Goal: Navigation & Orientation: Find specific page/section

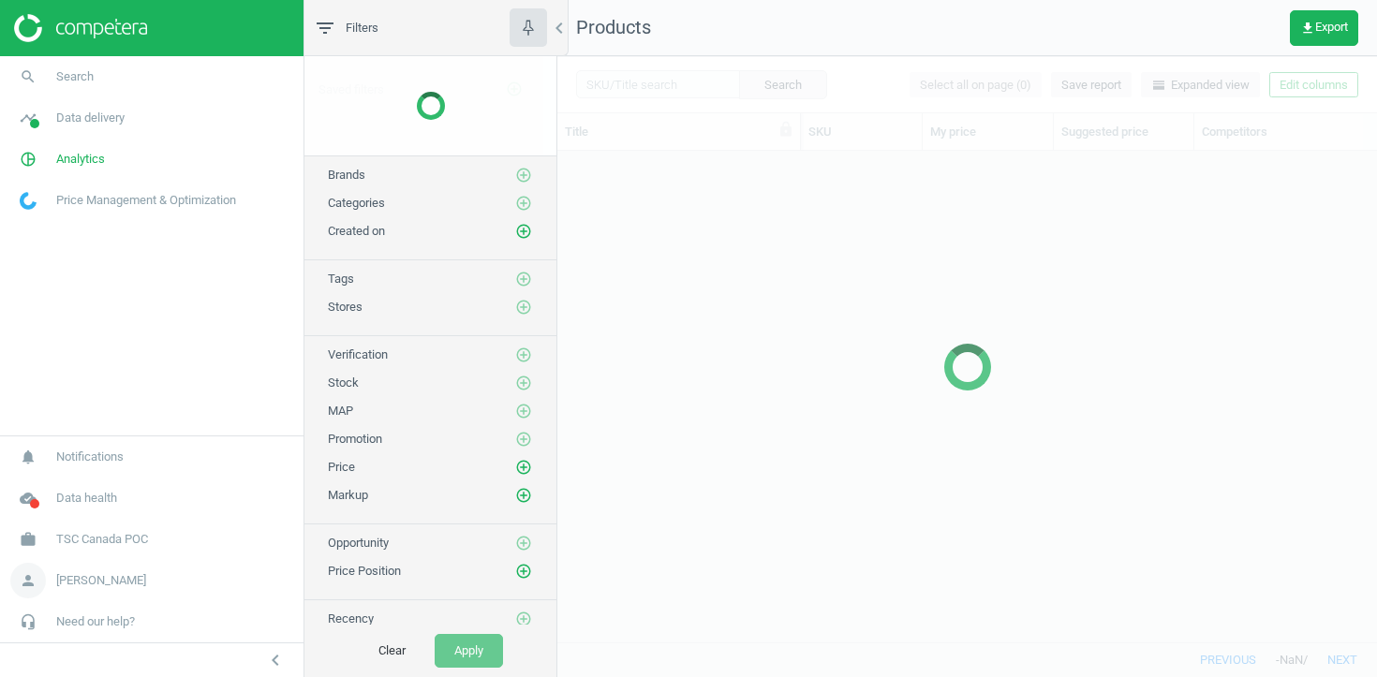
scroll to position [491, 819]
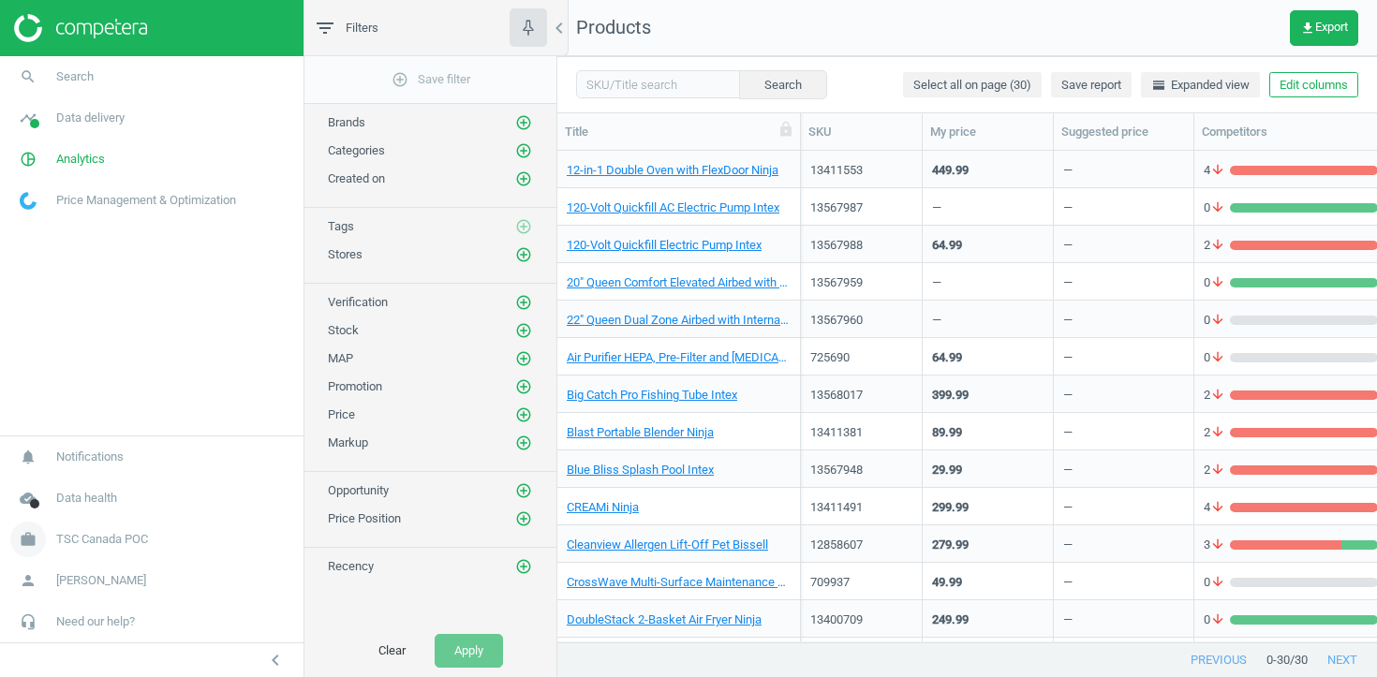
click at [127, 539] on span "TSC Canada POC" at bounding box center [102, 539] width 92 height 17
click at [86, 482] on span "Switch campaign" at bounding box center [62, 484] width 83 height 15
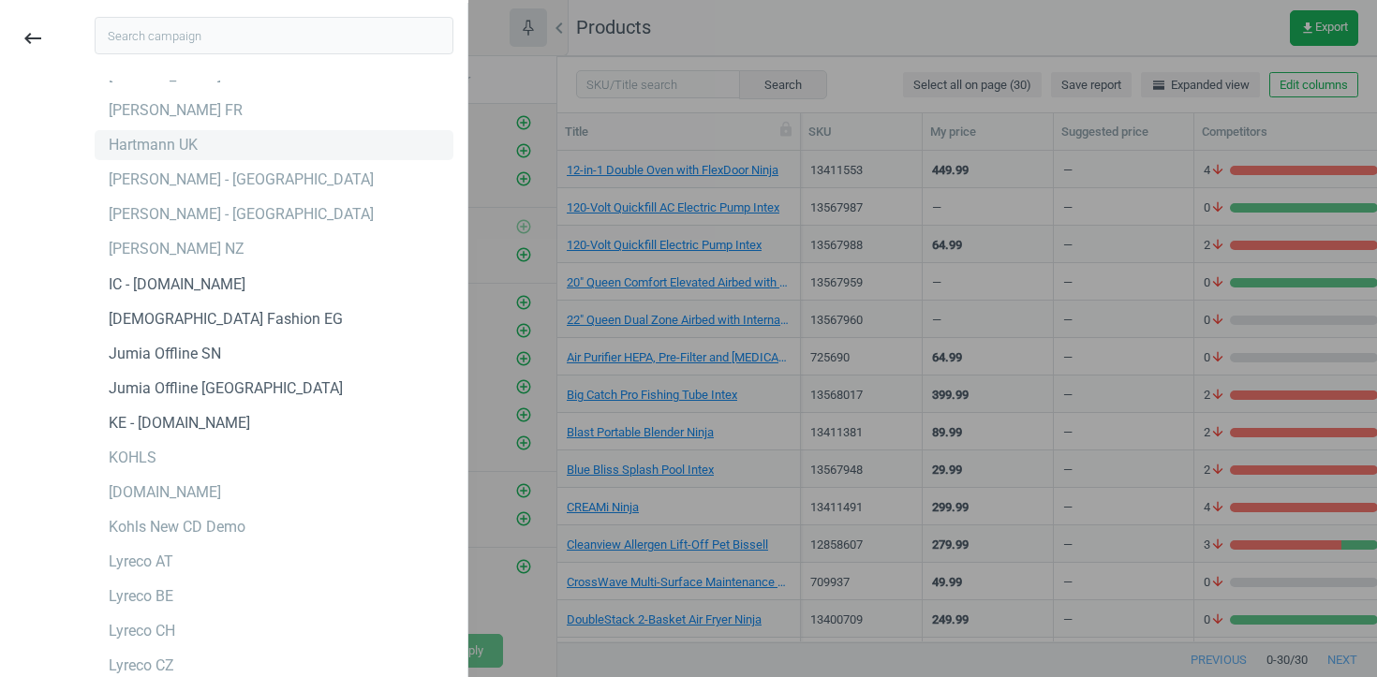
scroll to position [2732, 0]
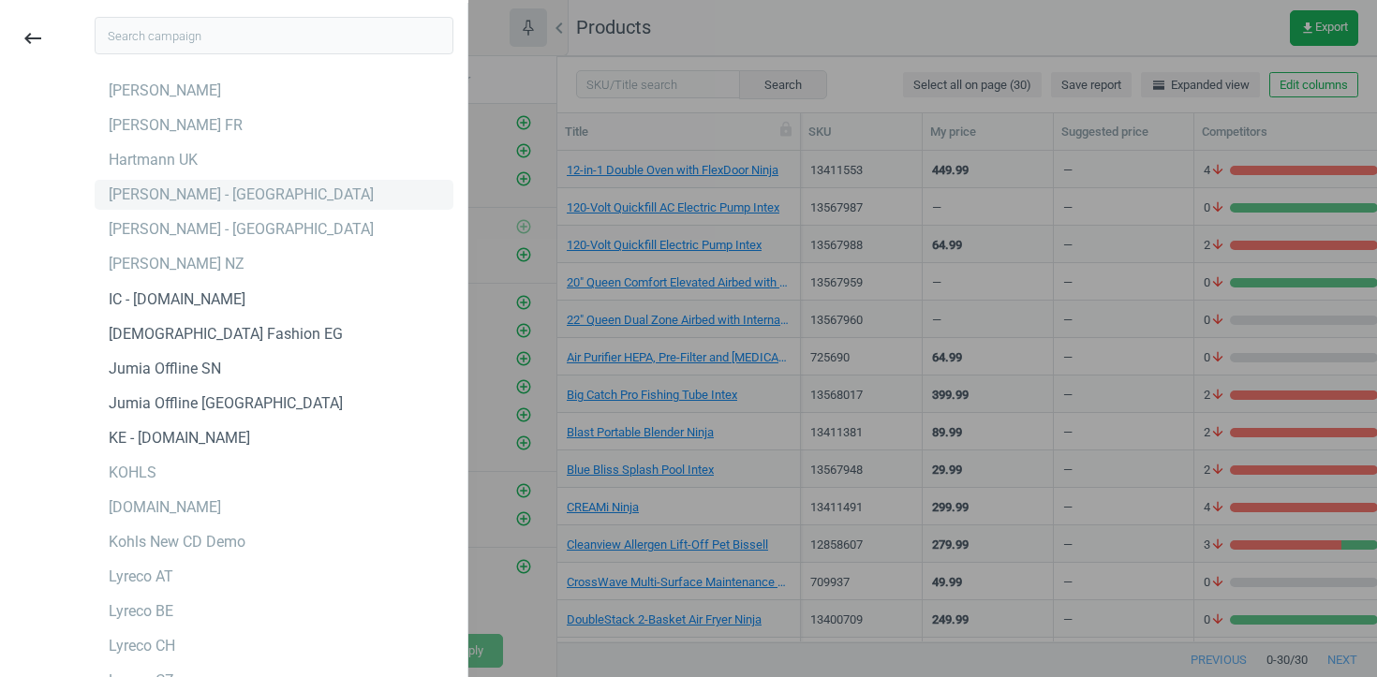
click at [242, 195] on div "[PERSON_NAME] - [GEOGRAPHIC_DATA]" at bounding box center [241, 195] width 265 height 21
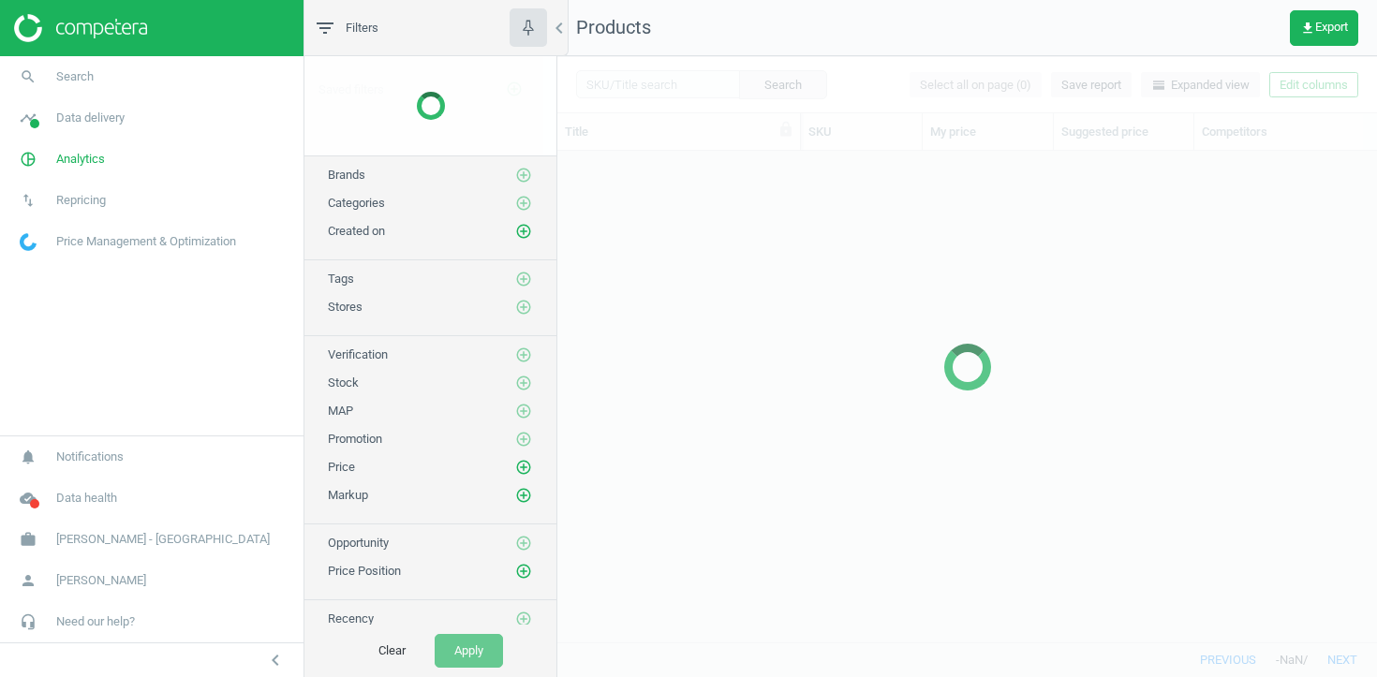
scroll to position [491, 819]
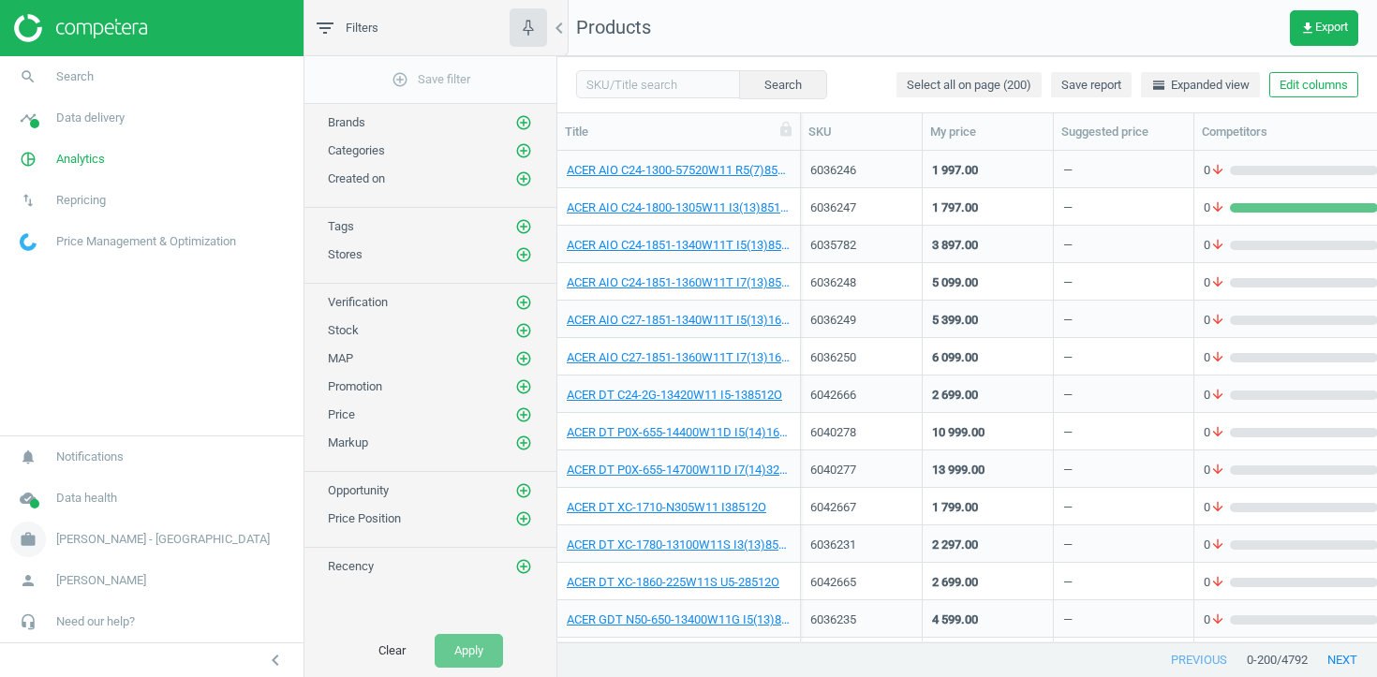
click at [88, 533] on span "[PERSON_NAME] - [GEOGRAPHIC_DATA]" at bounding box center [163, 539] width 214 height 17
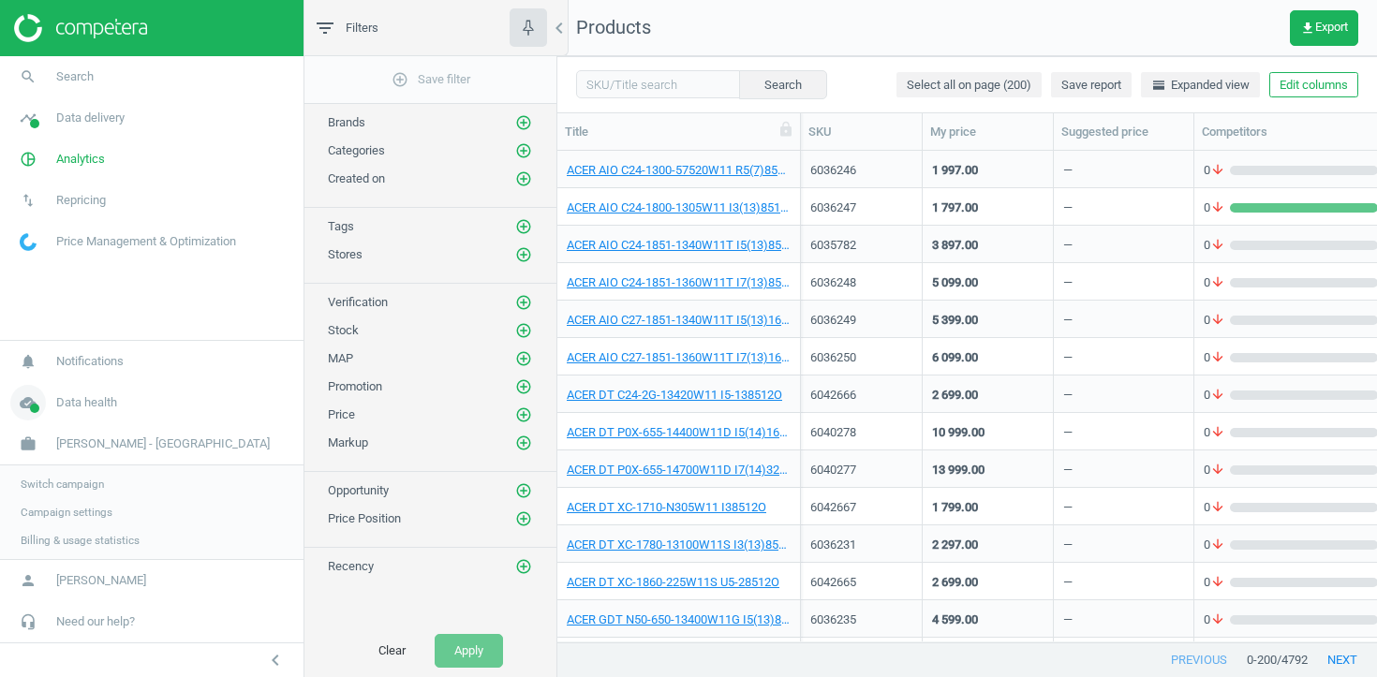
click at [88, 391] on link "cloud_done Data health" at bounding box center [151, 402] width 303 height 41
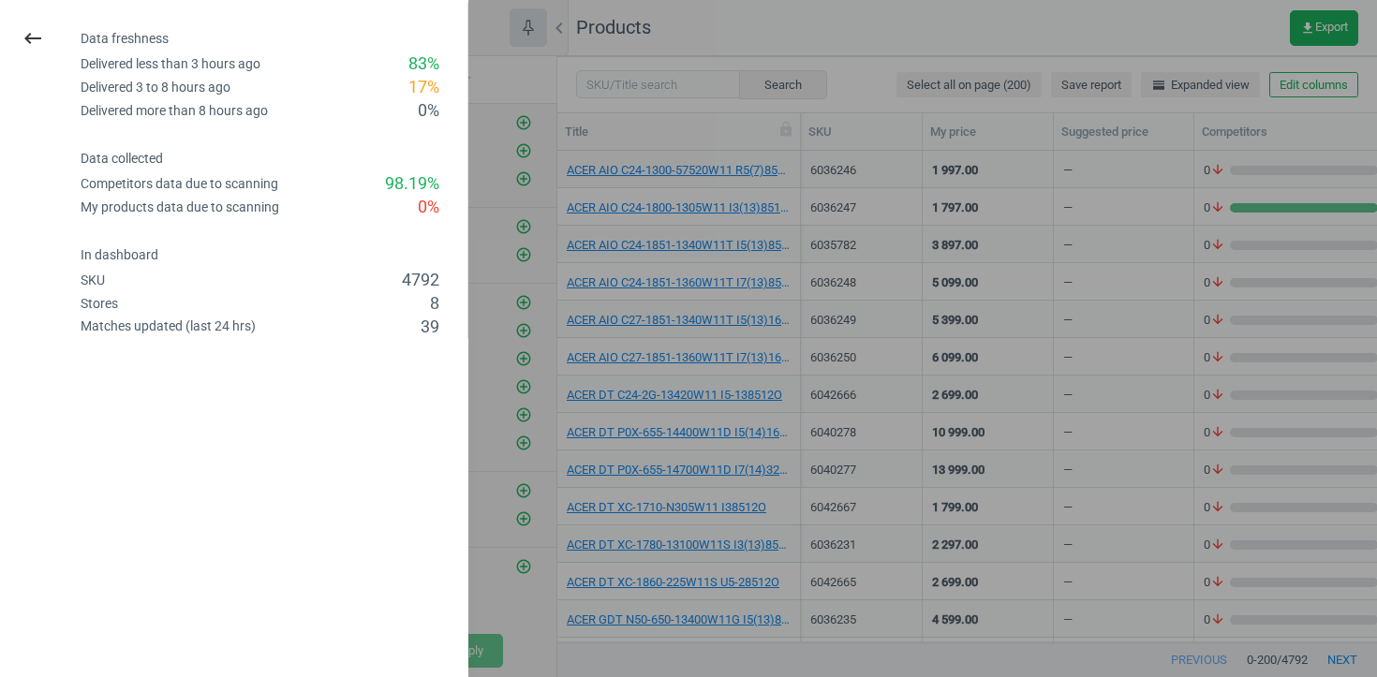
click at [551, 399] on div at bounding box center [688, 338] width 1377 height 677
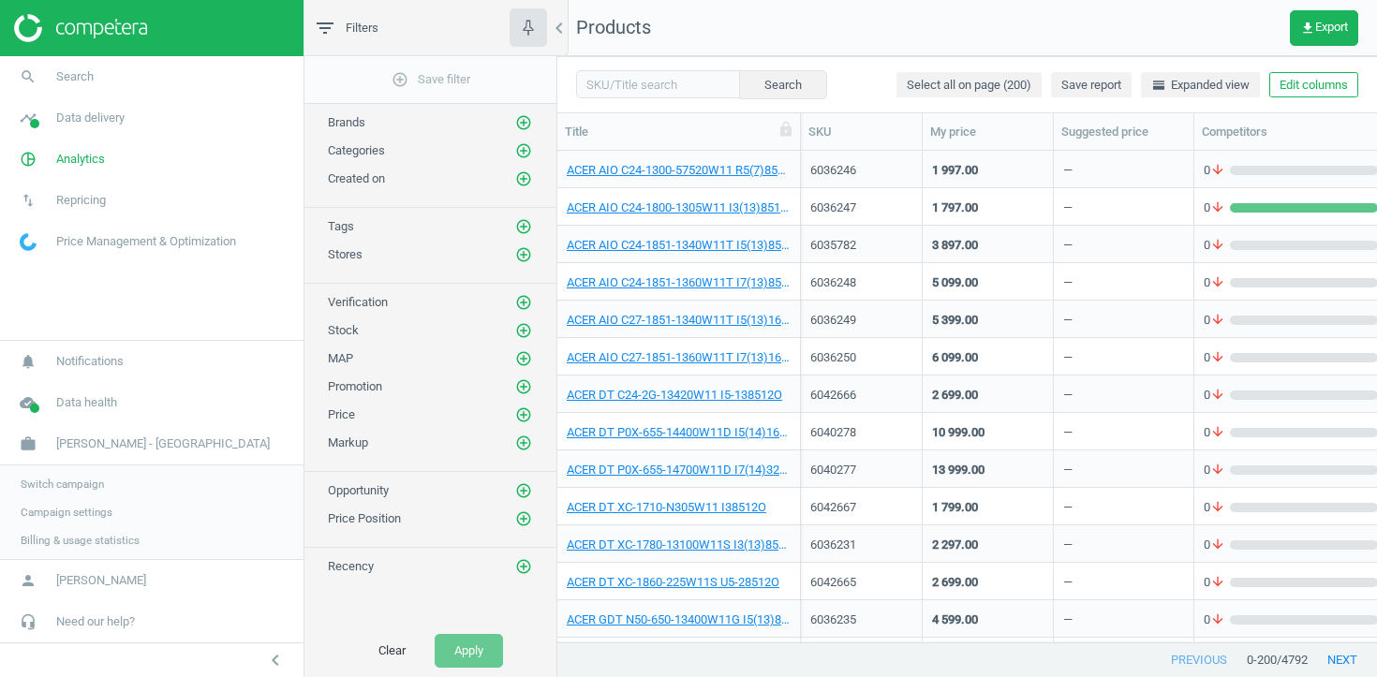
click at [96, 511] on span "Campaign settings" at bounding box center [67, 512] width 92 height 15
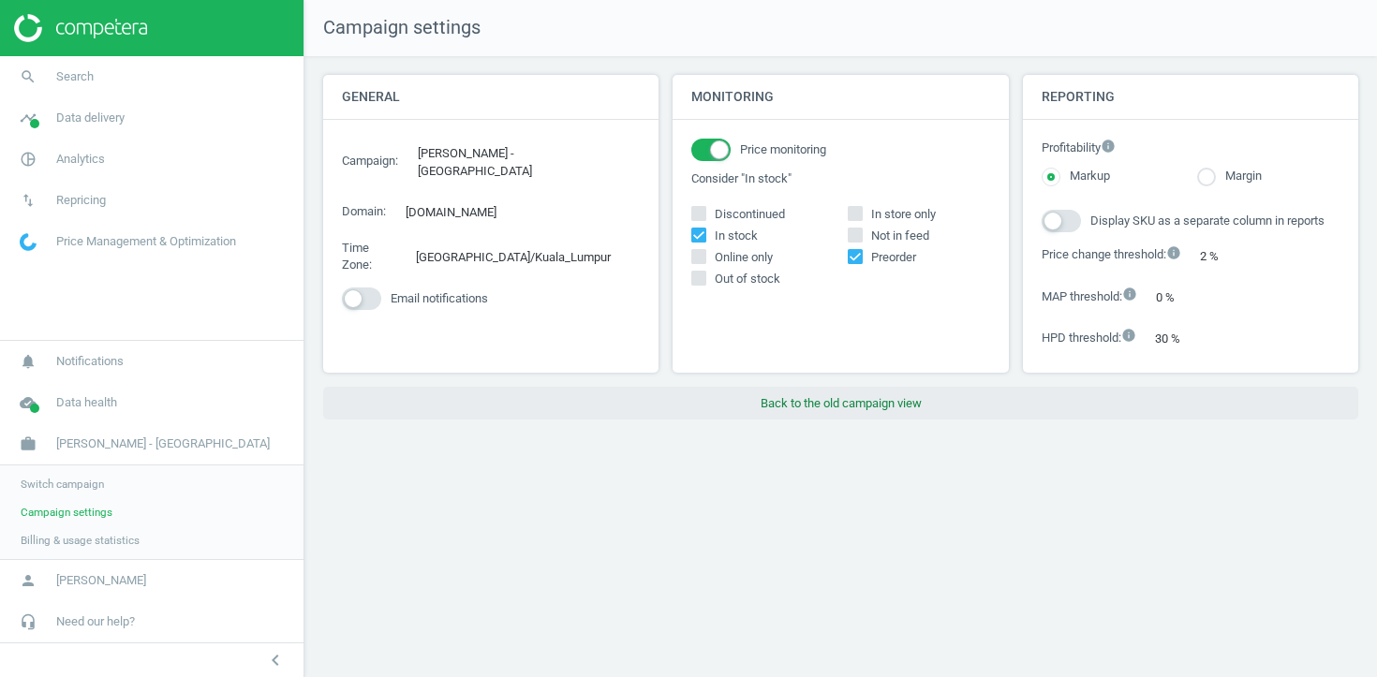
click at [848, 421] on button "Back to the old campaign view" at bounding box center [840, 404] width 1035 height 34
